Goal: Information Seeking & Learning: Learn about a topic

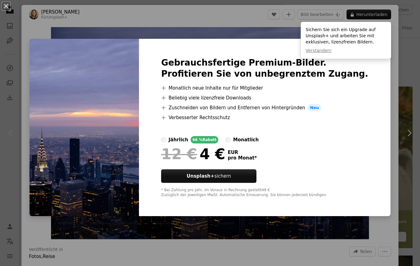
scroll to position [67, 0]
click at [377, 141] on div "An X shape Gebrauchsfertige Premium-Bilder. Profitieren Sie von unbegrenztem Zu…" at bounding box center [210, 133] width 420 height 266
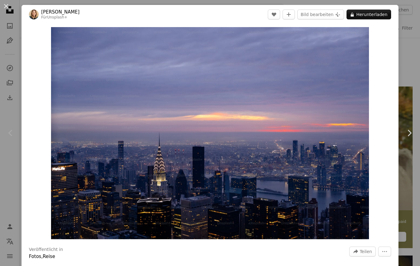
click at [388, 256] on button "More Actions" at bounding box center [384, 251] width 13 height 10
click at [355, 213] on dialog "An X shape Chevron left Chevron right [PERSON_NAME] Für Unsplash+ A heart A plu…" at bounding box center [210, 133] width 420 height 266
click at [369, 35] on img "Dieses Bild heranzoomen" at bounding box center [210, 133] width 318 height 212
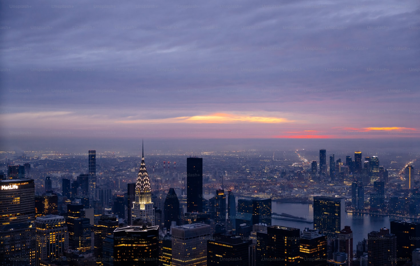
click at [384, 57] on img "Dieses Bild herauszoomen" at bounding box center [210, 140] width 421 height 281
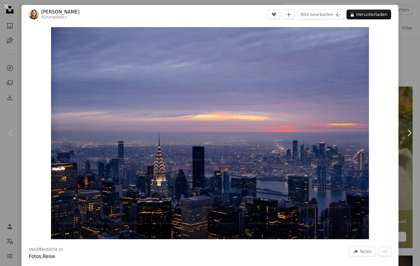
click at [411, 38] on div "An X shape Chevron left Chevron right [PERSON_NAME] Für Unsplash+ A heart A plu…" at bounding box center [210, 133] width 420 height 266
